Goal: Transaction & Acquisition: Purchase product/service

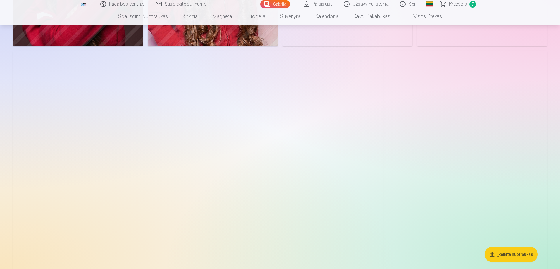
scroll to position [644, 0]
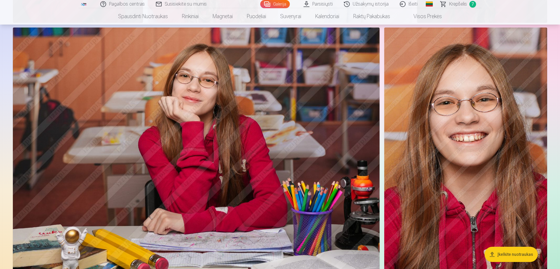
click at [203, 167] on img at bounding box center [196, 149] width 367 height 245
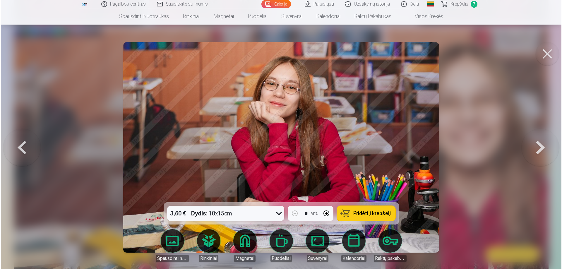
scroll to position [644, 0]
click at [368, 214] on span "Pridėti į krepšelį" at bounding box center [371, 213] width 37 height 5
click at [548, 54] on button at bounding box center [547, 53] width 23 height 23
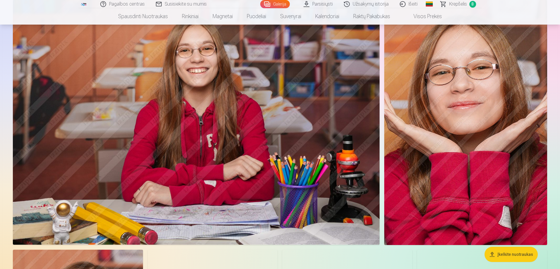
scroll to position [2838, 0]
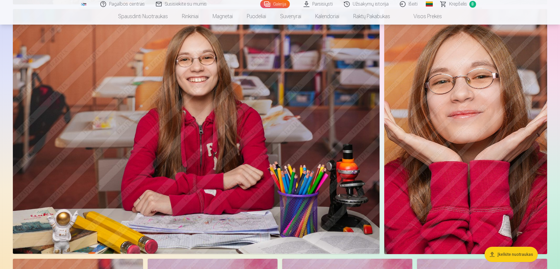
click at [475, 153] on img at bounding box center [465, 131] width 163 height 245
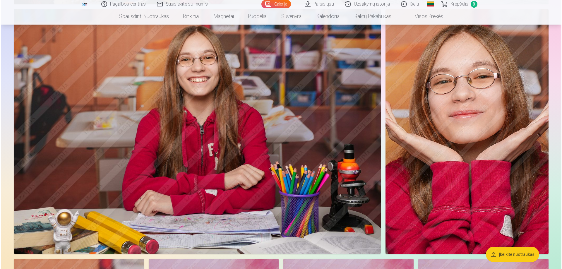
scroll to position [2844, 0]
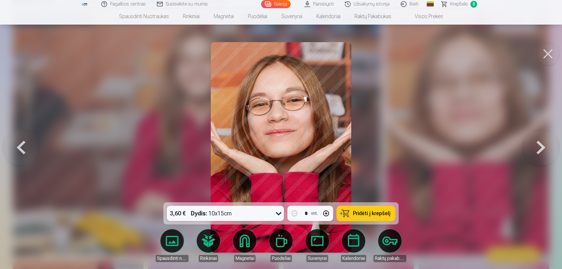
click at [545, 53] on button at bounding box center [547, 53] width 23 height 23
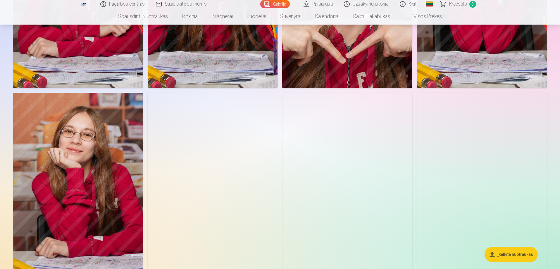
scroll to position [1784, 0]
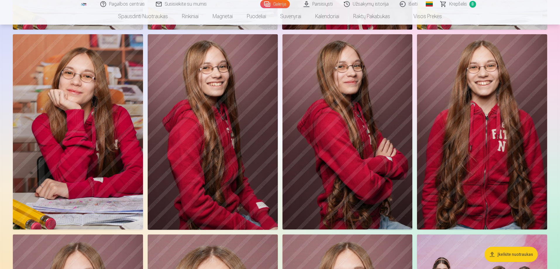
click at [98, 142] on img at bounding box center [78, 131] width 130 height 195
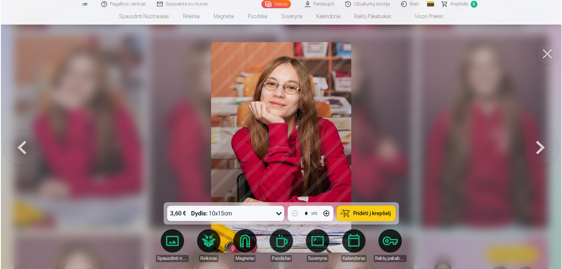
scroll to position [1789, 0]
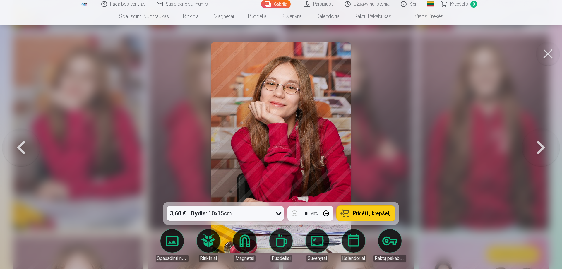
click at [369, 211] on span "Pridėti į krepšelį" at bounding box center [371, 213] width 37 height 5
click at [550, 54] on button at bounding box center [547, 53] width 23 height 23
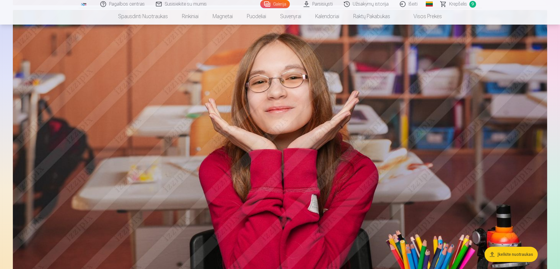
scroll to position [2487, 0]
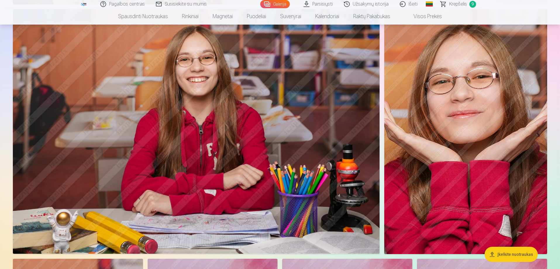
click at [463, 148] on img at bounding box center [465, 131] width 163 height 245
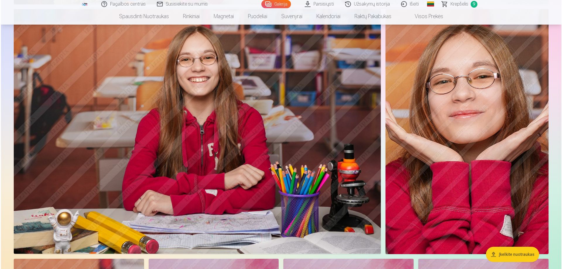
scroll to position [2844, 0]
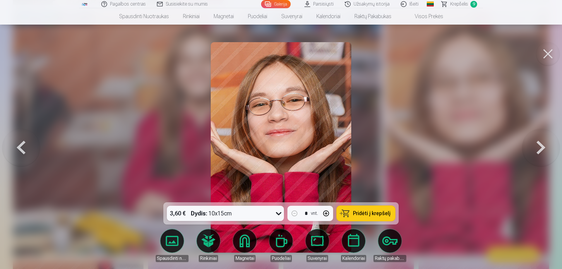
click at [369, 212] on span "Pridėti į krepšelį" at bounding box center [371, 213] width 37 height 5
click at [547, 53] on button at bounding box center [547, 53] width 23 height 23
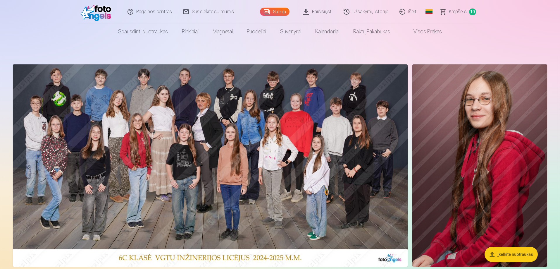
click at [458, 11] on span "Krepšelis" at bounding box center [458, 11] width 18 height 7
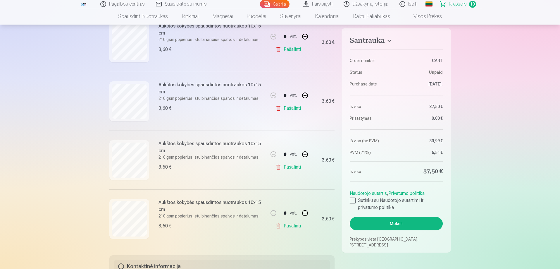
scroll to position [468, 0]
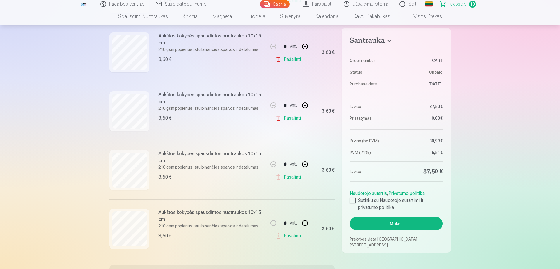
click at [291, 119] on link "Pašalinti" at bounding box center [290, 118] width 28 height 12
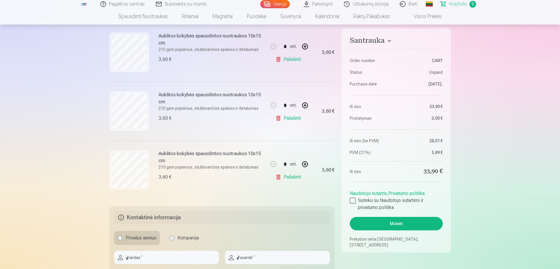
click at [293, 177] on link "Pašalinti" at bounding box center [290, 177] width 28 height 12
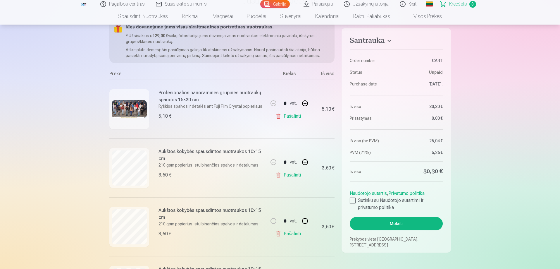
scroll to position [0, 0]
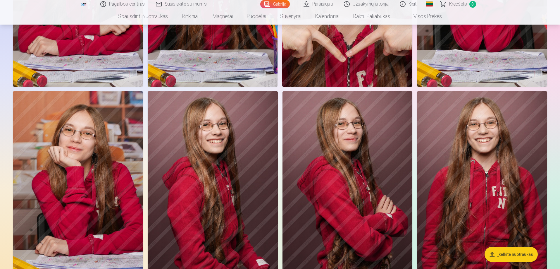
scroll to position [1726, 0]
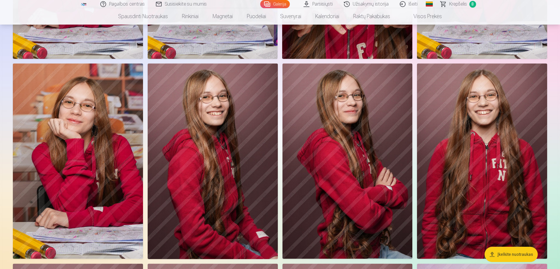
click at [360, 173] on img at bounding box center [348, 160] width 130 height 195
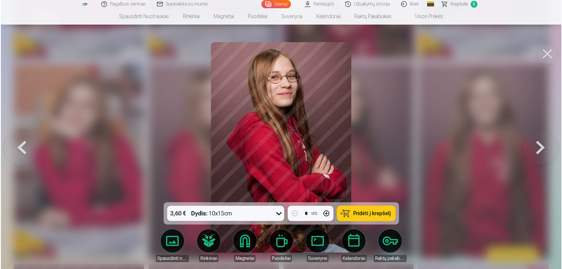
scroll to position [1759, 0]
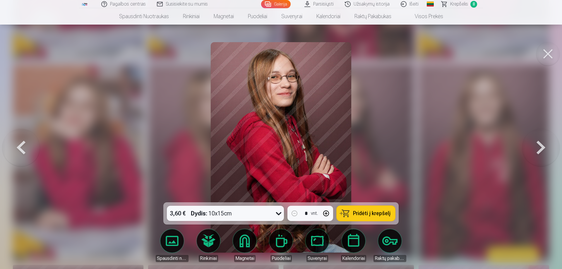
click at [369, 212] on span "Pridėti į krepšelį" at bounding box center [371, 213] width 37 height 5
click at [547, 53] on button at bounding box center [547, 53] width 23 height 23
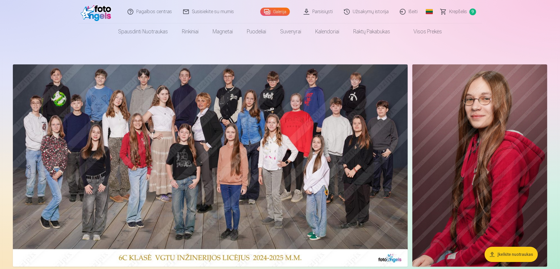
click at [456, 11] on span "Krepšelis" at bounding box center [458, 11] width 18 height 7
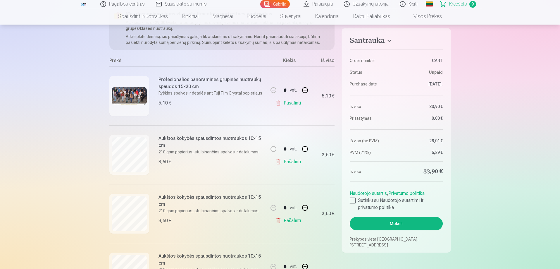
scroll to position [59, 0]
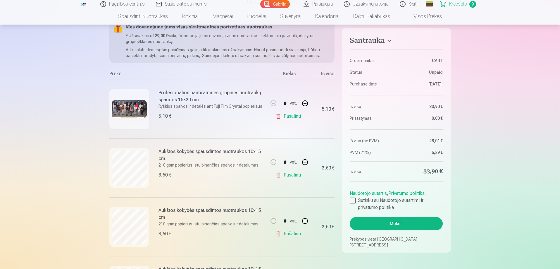
click at [291, 175] on link "Pašalinti" at bounding box center [290, 175] width 28 height 12
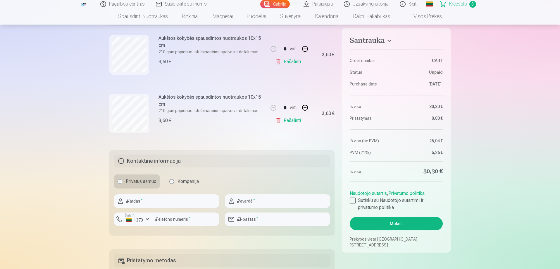
scroll to position [497, 0]
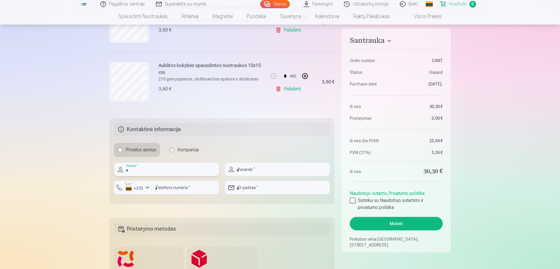
click at [157, 170] on input "text" at bounding box center [166, 169] width 105 height 13
type input "*******"
click at [269, 171] on input "text" at bounding box center [277, 169] width 105 height 13
type input "**********"
click at [169, 188] on input "number" at bounding box center [185, 187] width 67 height 13
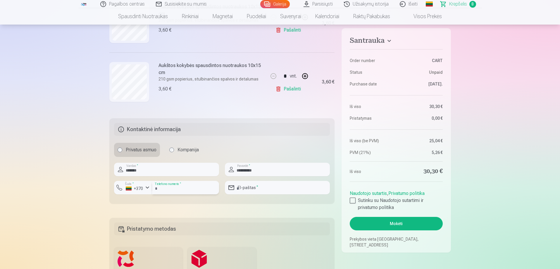
click at [161, 187] on input "number" at bounding box center [185, 187] width 67 height 13
type input "********"
click at [267, 188] on input "email" at bounding box center [277, 187] width 105 height 13
type input "**********"
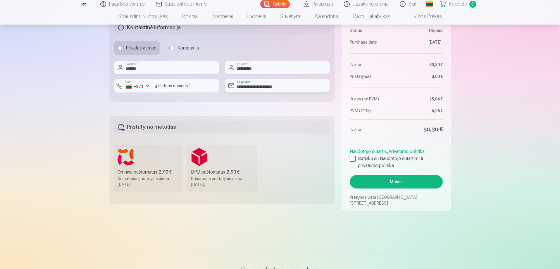
scroll to position [614, 0]
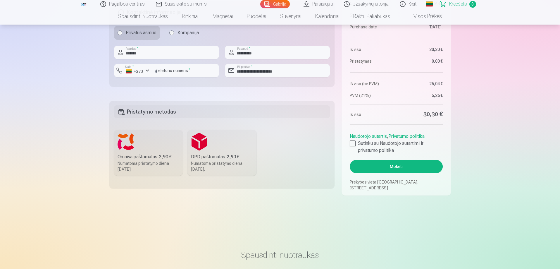
click at [143, 144] on label "Omniva paštomatas : 2,90 € Numatoma pristatymo diena 13.09.2025." at bounding box center [148, 153] width 69 height 46
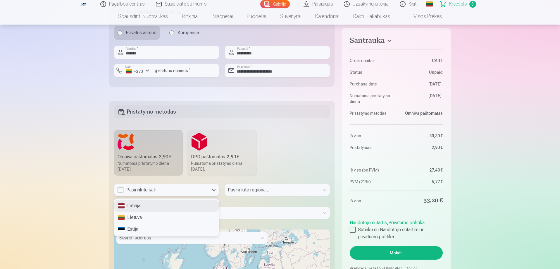
click at [156, 189] on div "Pasirinkite šalį" at bounding box center [161, 189] width 89 height 7
click at [137, 219] on div "Lietuva" at bounding box center [166, 218] width 104 height 12
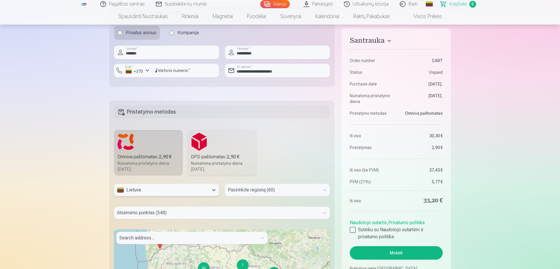
click at [259, 190] on div "Pasirinkite regioną (60)" at bounding box center [277, 190] width 105 height 12
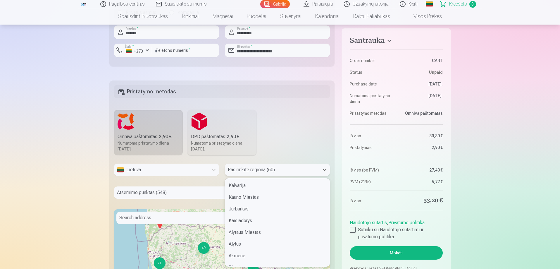
scroll to position [0, 0]
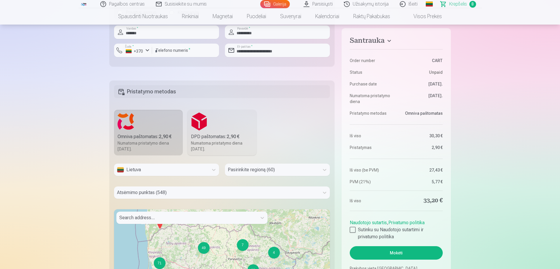
click at [254, 171] on div at bounding box center [272, 170] width 89 height 8
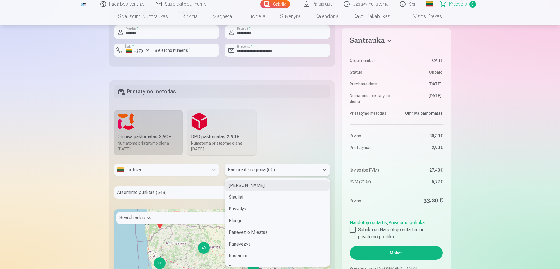
click at [254, 171] on div at bounding box center [272, 170] width 89 height 8
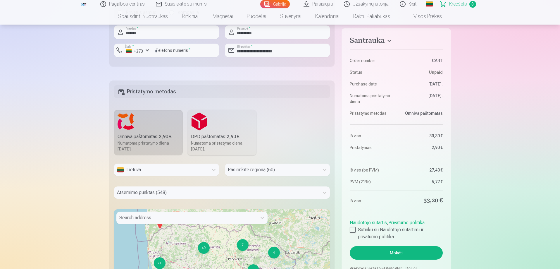
click at [301, 139] on fieldset "Pristatymo metodas Omniva paštomatas : 2,90 € Numatoma pristatymo diena 13.09.2…" at bounding box center [222, 223] width 226 height 286
click at [298, 145] on fieldset "Pristatymo metodas Omniva paštomatas : 2,90 € Numatoma pristatymo diena 13.09.2…" at bounding box center [222, 223] width 226 height 286
click at [283, 170] on div at bounding box center [272, 170] width 89 height 8
type input "********"
click at [255, 184] on div "Vilniaus Miestas" at bounding box center [277, 186] width 104 height 12
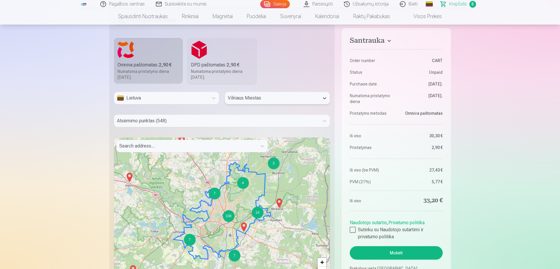
scroll to position [722, 0]
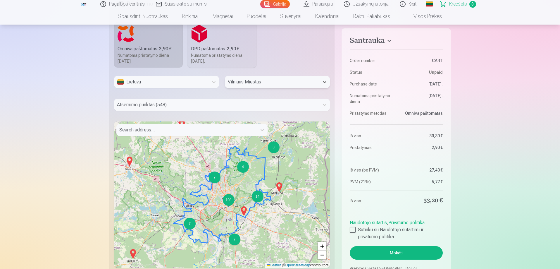
click at [184, 105] on div at bounding box center [217, 105] width 200 height 8
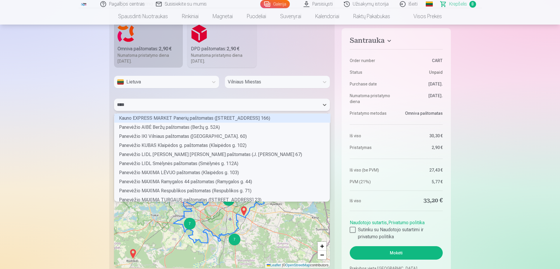
scroll to position [8, 214]
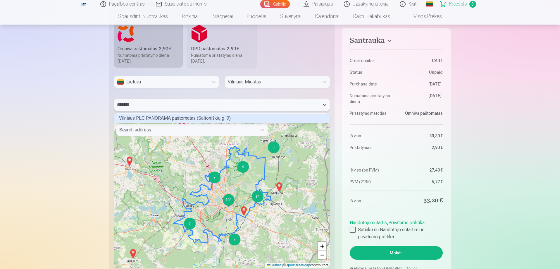
type input "********"
click at [180, 118] on div "Vilniaus PLC PANORAMA paštomatas (Saltoniškių g. 9)" at bounding box center [222, 118] width 216 height 9
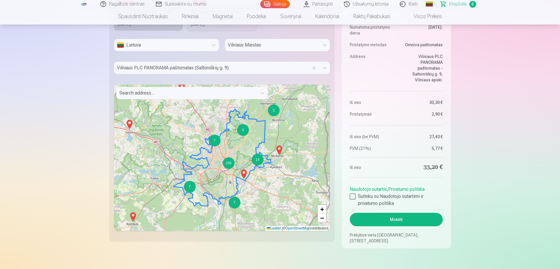
scroll to position [752, 0]
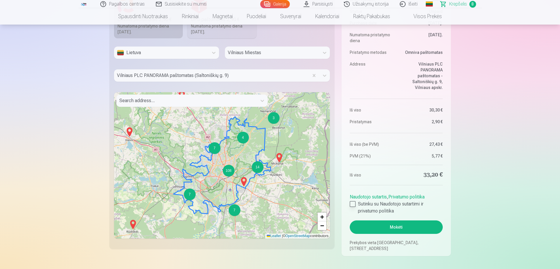
click at [353, 203] on div at bounding box center [353, 204] width 6 height 6
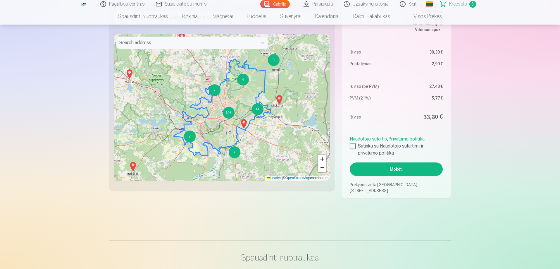
scroll to position [810, 0]
click at [397, 168] on button "Mokėti" at bounding box center [396, 168] width 93 height 13
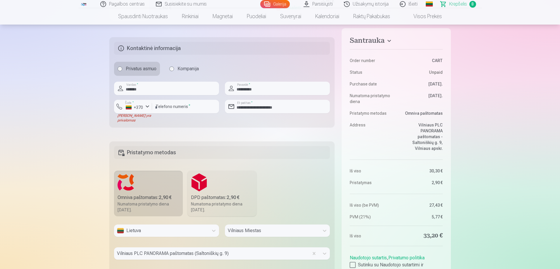
scroll to position [576, 0]
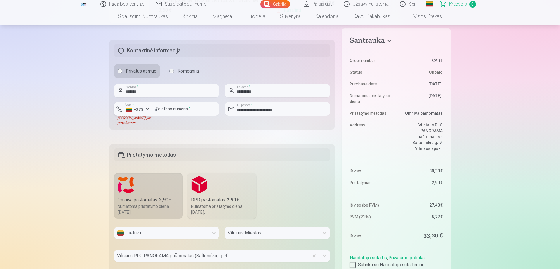
click at [139, 107] on div "+370" at bounding box center [135, 110] width 18 height 6
click at [142, 121] on li "+370 Lietuva" at bounding box center [145, 123] width 53 height 12
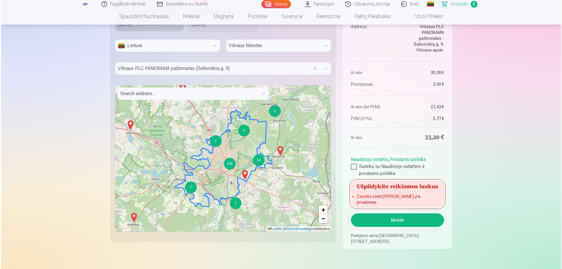
scroll to position [839, 0]
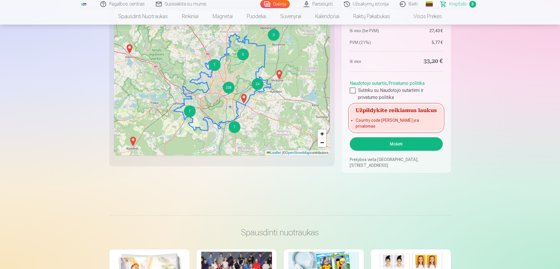
click at [393, 143] on button "Mokėti" at bounding box center [396, 143] width 93 height 13
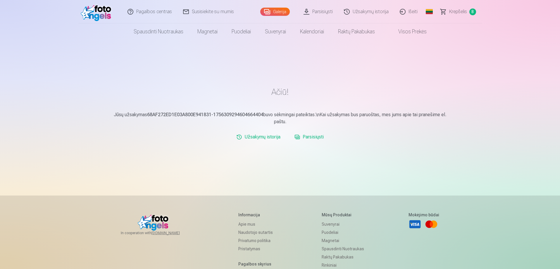
click at [312, 137] on link "Parsisiųsti" at bounding box center [309, 137] width 34 height 12
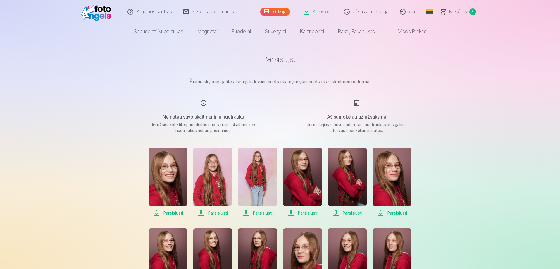
drag, startPoint x: 457, startPoint y: 11, endPoint x: 470, endPoint y: 102, distance: 92.2
click at [349, 213] on span "Parsisiųsti" at bounding box center [347, 212] width 39 height 7
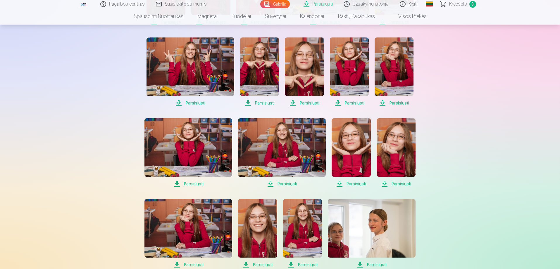
scroll to position [410, 0]
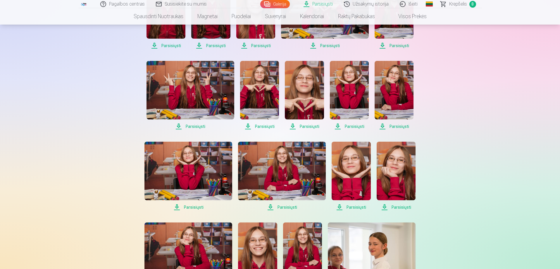
click at [400, 125] on span "Parsisiųsti" at bounding box center [394, 126] width 39 height 7
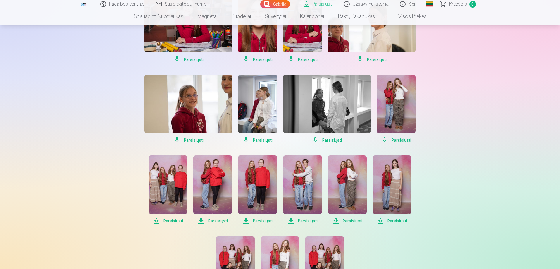
scroll to position [673, 0]
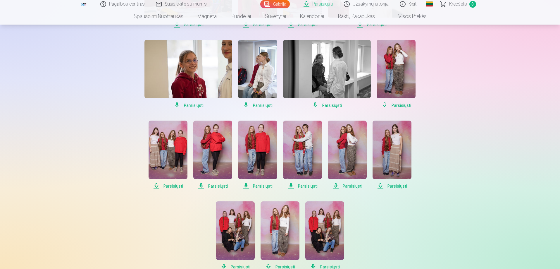
click at [170, 187] on span "Parsisiųsti" at bounding box center [168, 186] width 39 height 7
click at [262, 186] on span "Parsisiųsti" at bounding box center [257, 186] width 39 height 7
click at [395, 185] on span "Parsisiųsti" at bounding box center [392, 186] width 39 height 7
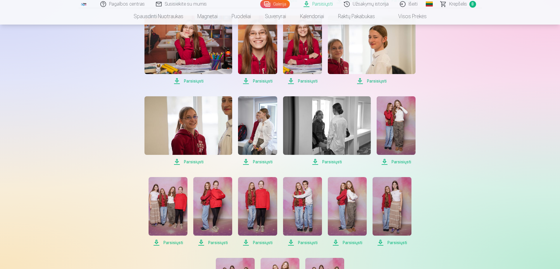
scroll to position [614, 0]
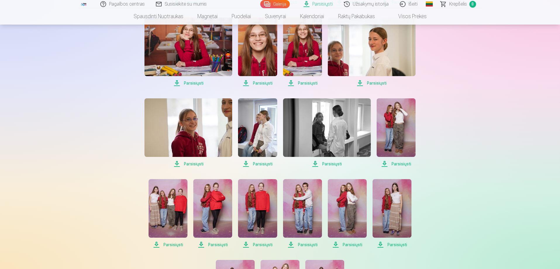
click at [192, 162] on span "Parsisiųsti" at bounding box center [189, 163] width 88 height 7
click at [396, 244] on span "Parsisiųsti" at bounding box center [392, 244] width 39 height 7
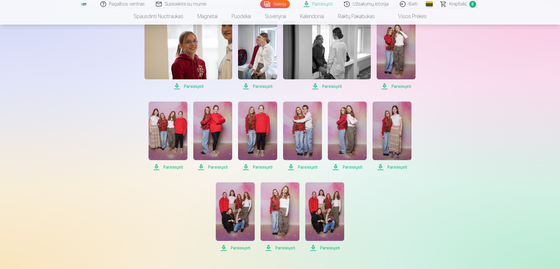
scroll to position [702, 0]
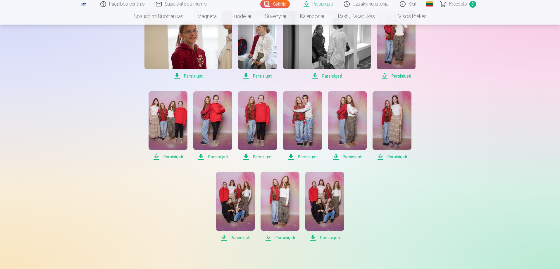
click at [282, 237] on span "Parsisiųsti" at bounding box center [280, 237] width 39 height 7
click at [306, 157] on span "Parsisiųsti" at bounding box center [302, 156] width 39 height 7
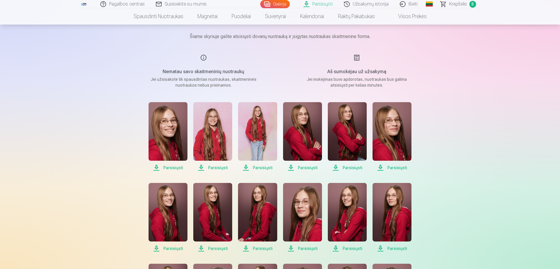
scroll to position [0, 0]
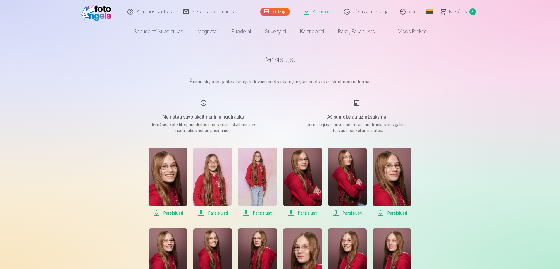
click at [411, 11] on link "Išeiti" at bounding box center [409, 11] width 29 height 23
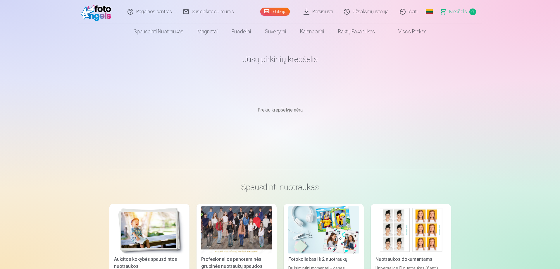
click at [369, 11] on link "Užsakymų istorija" at bounding box center [367, 11] width 56 height 23
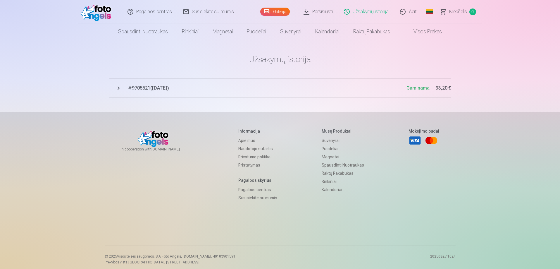
click at [149, 88] on span "# 9705521 ( 27.08.2025 )" at bounding box center [267, 88] width 278 height 7
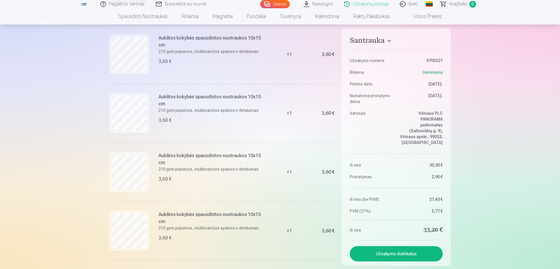
scroll to position [146, 0]
click at [408, 4] on link "Išeiti" at bounding box center [409, 4] width 29 height 8
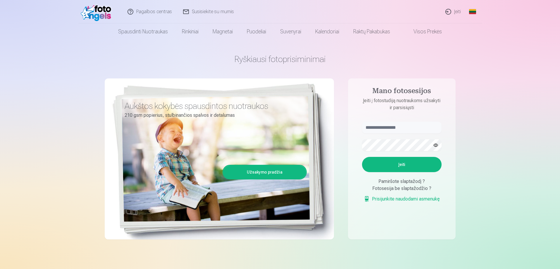
click at [455, 11] on link "Įeiti" at bounding box center [453, 11] width 27 height 23
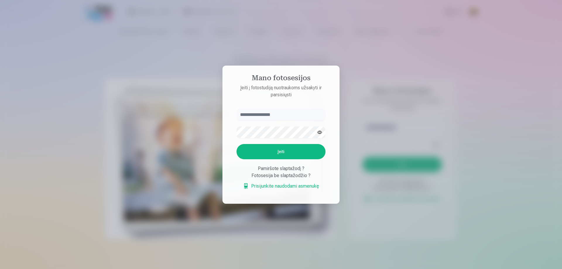
click at [248, 113] on input "text" at bounding box center [280, 115] width 89 height 12
type input "**********"
click at [285, 151] on button "Įeiti" at bounding box center [280, 151] width 89 height 15
